Goal: Find specific page/section: Find specific page/section

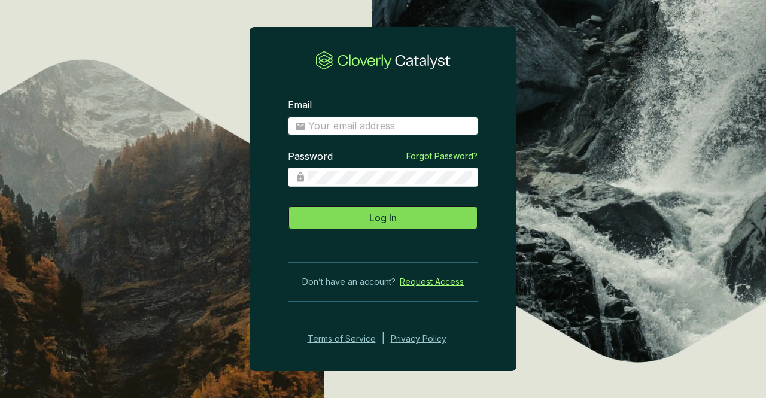
type input "[PERSON_NAME][EMAIL_ADDRESS][PERSON_NAME][DOMAIN_NAME]"
click at [369, 226] on button "Log In" at bounding box center [383, 218] width 190 height 24
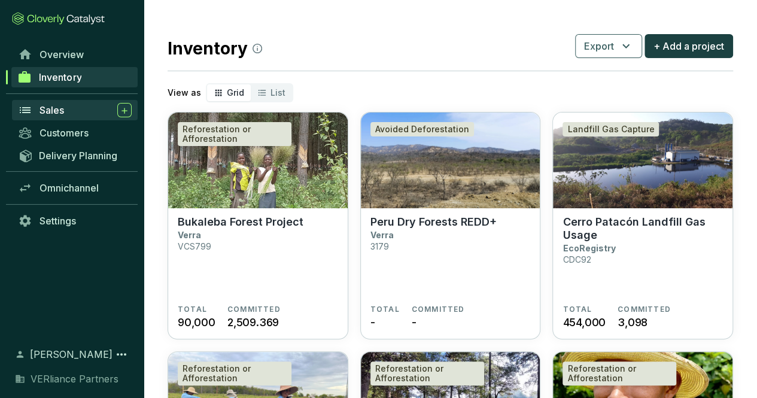
click at [77, 104] on div "Sales" at bounding box center [86, 110] width 92 height 14
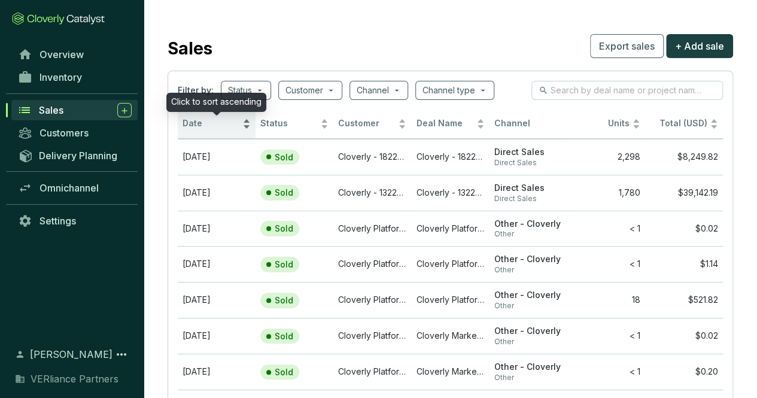
click at [199, 119] on span "Date" at bounding box center [211, 123] width 57 height 11
